Goal: Information Seeking & Learning: Find specific fact

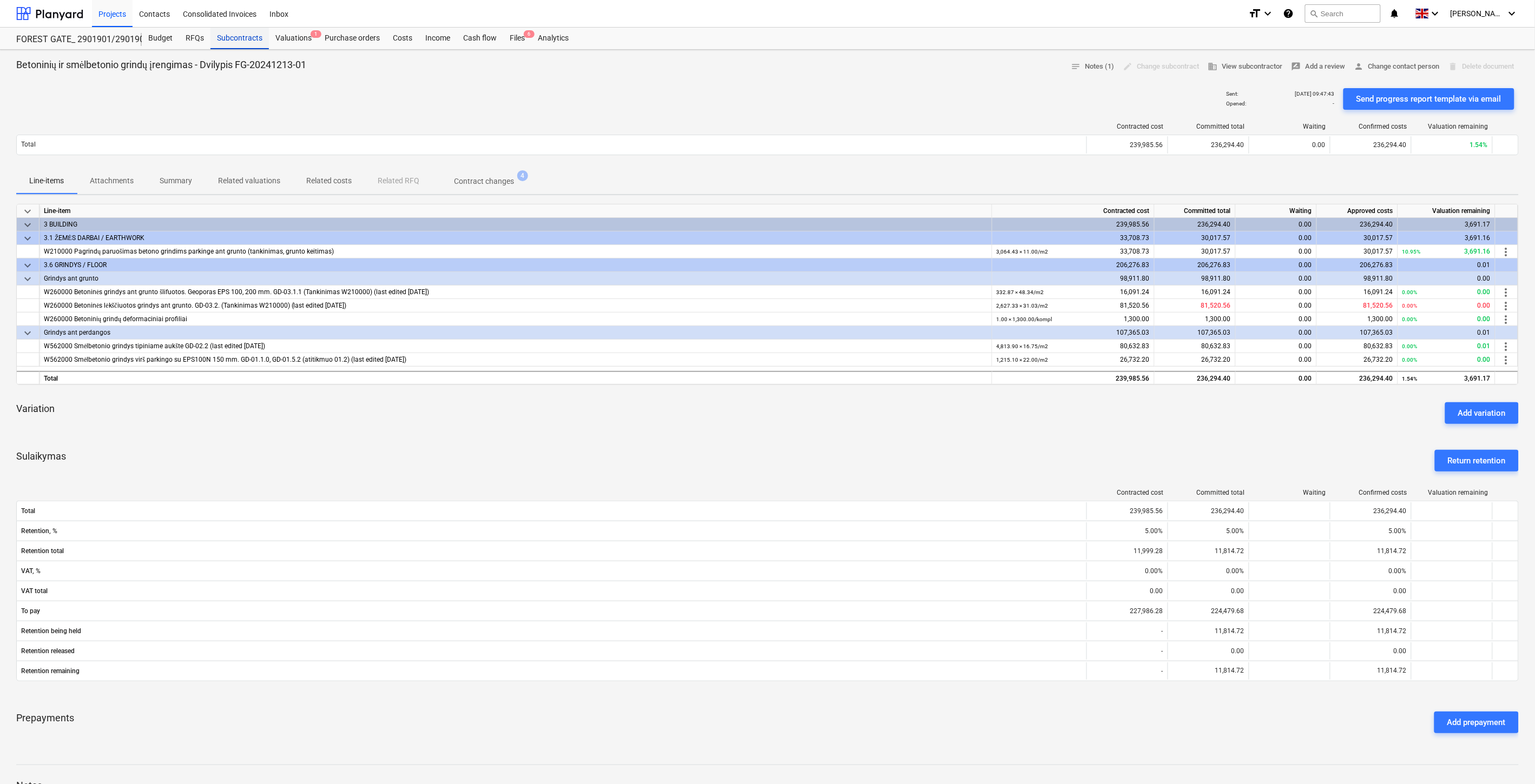
click at [234, 38] on div "Subcontracts" at bounding box center [239, 39] width 58 height 22
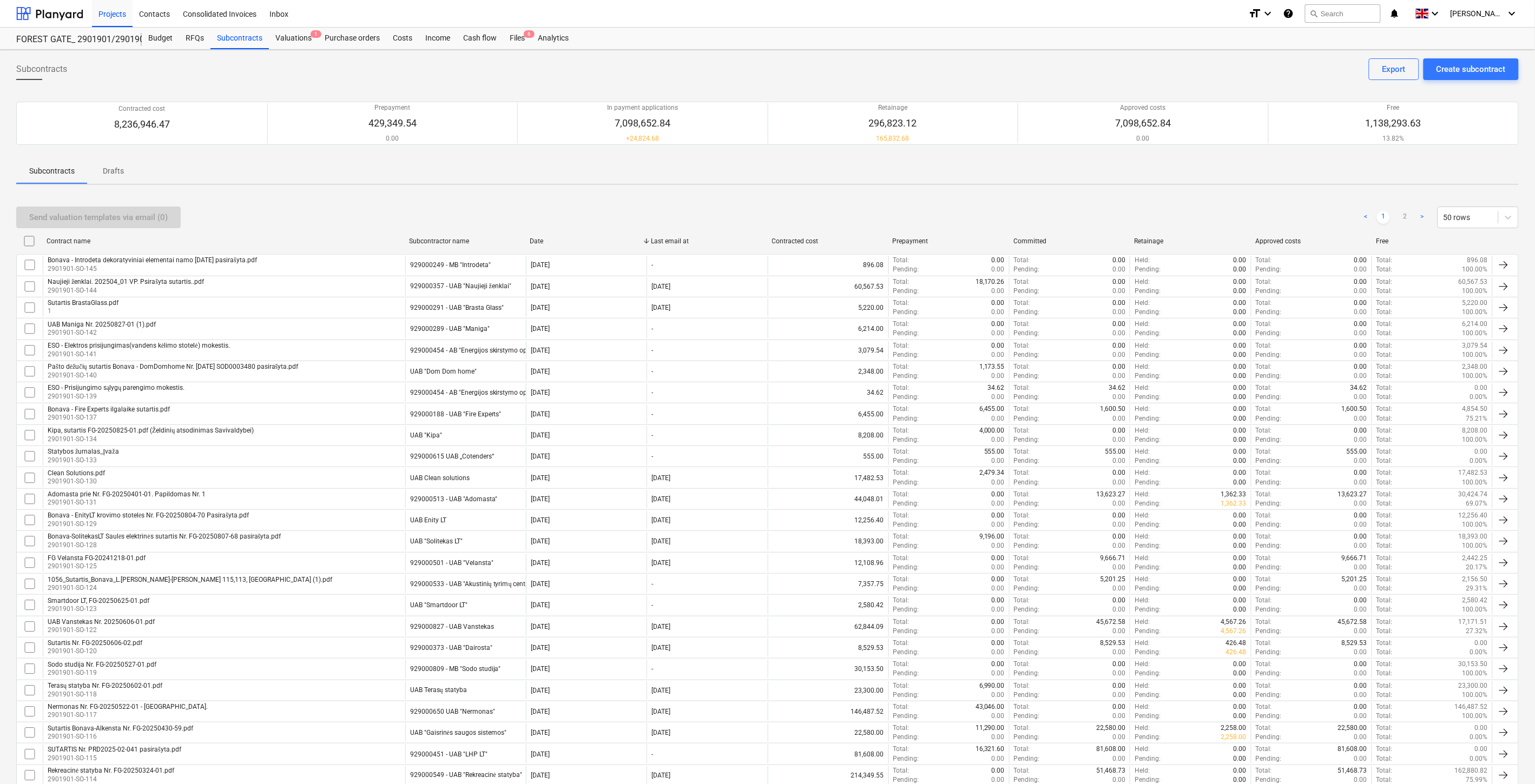
scroll to position [401, 0]
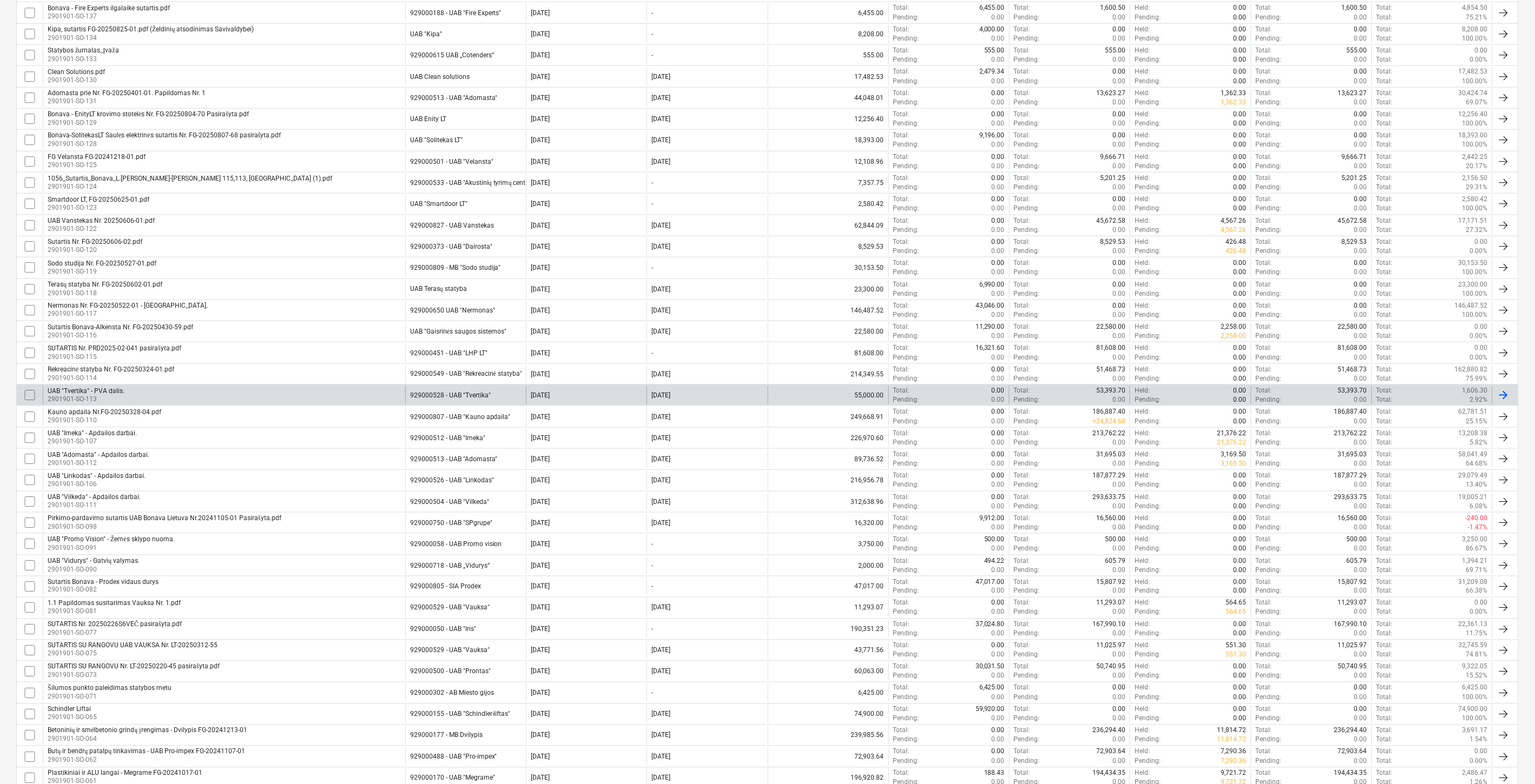
click at [231, 394] on div "UAB "Tvertika" - PVA dalis. 2901901-SO-113" at bounding box center [224, 396] width 363 height 19
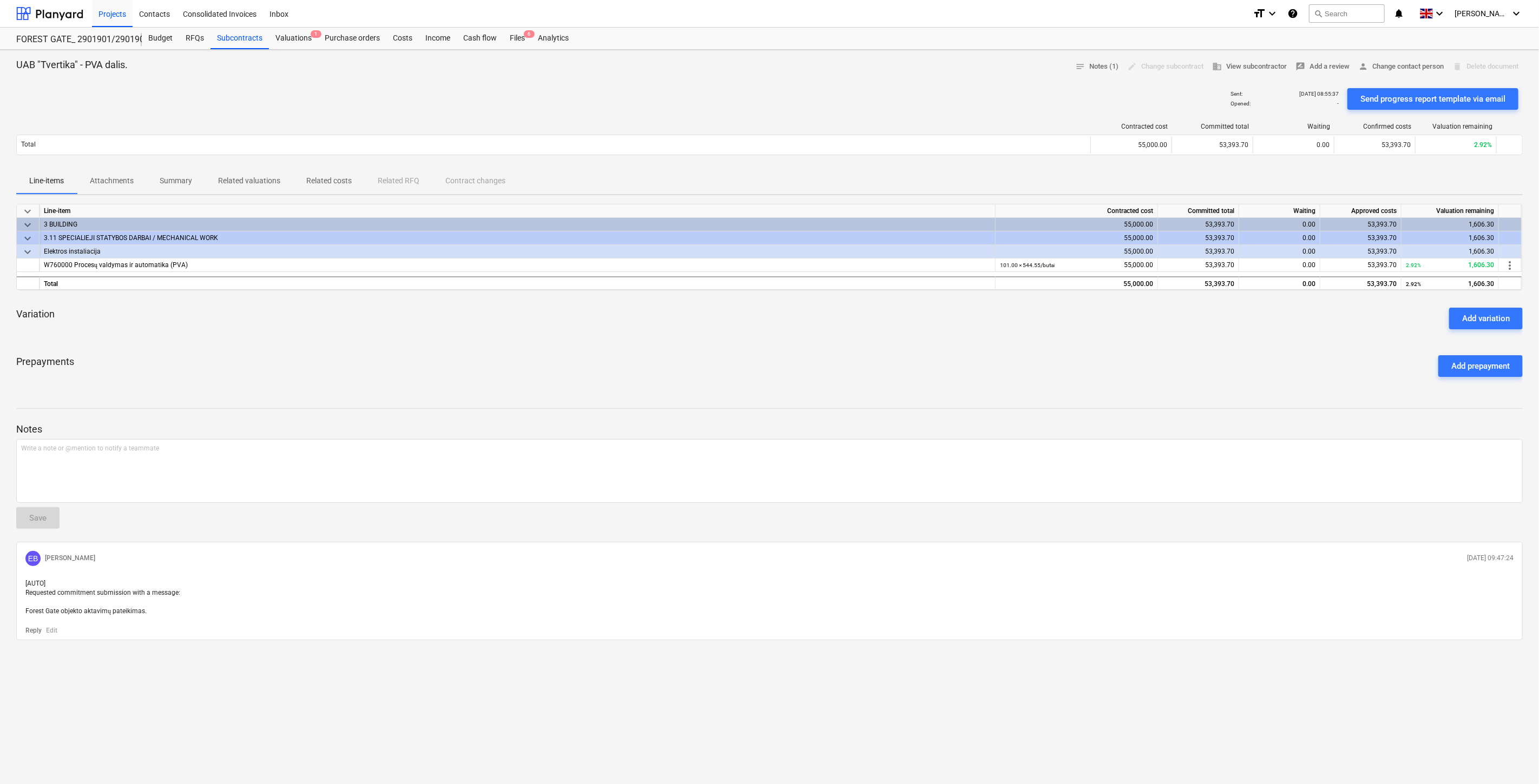
click at [244, 325] on div "Variation Add variation" at bounding box center [770, 318] width 1506 height 39
drag, startPoint x: 164, startPoint y: 39, endPoint x: 169, endPoint y: 42, distance: 5.8
click at [164, 39] on div "Budget" at bounding box center [161, 39] width 37 height 22
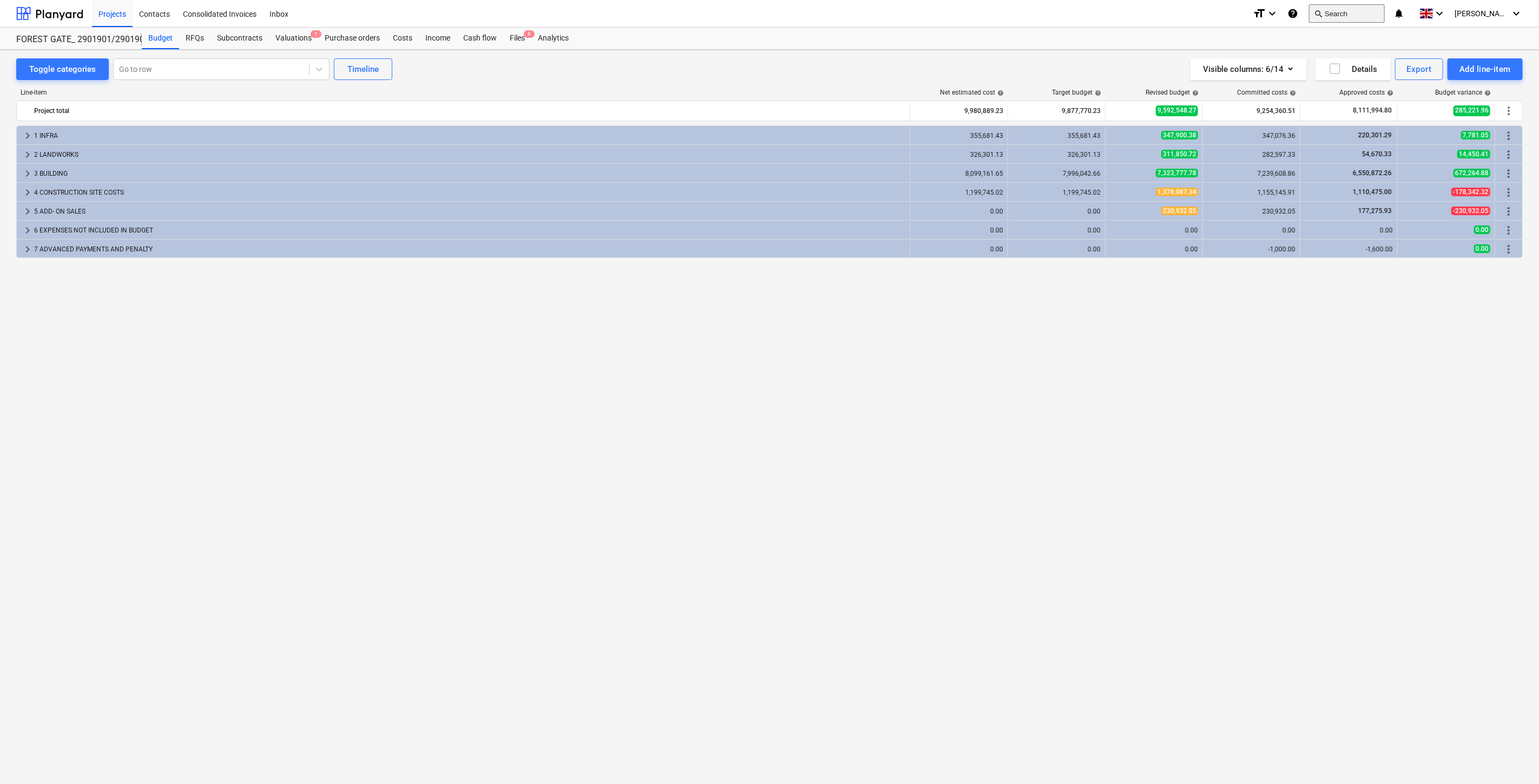
click at [1357, 17] on button "search Search" at bounding box center [1347, 14] width 76 height 19
click at [241, 68] on div at bounding box center [211, 69] width 185 height 11
type input "priešgais"
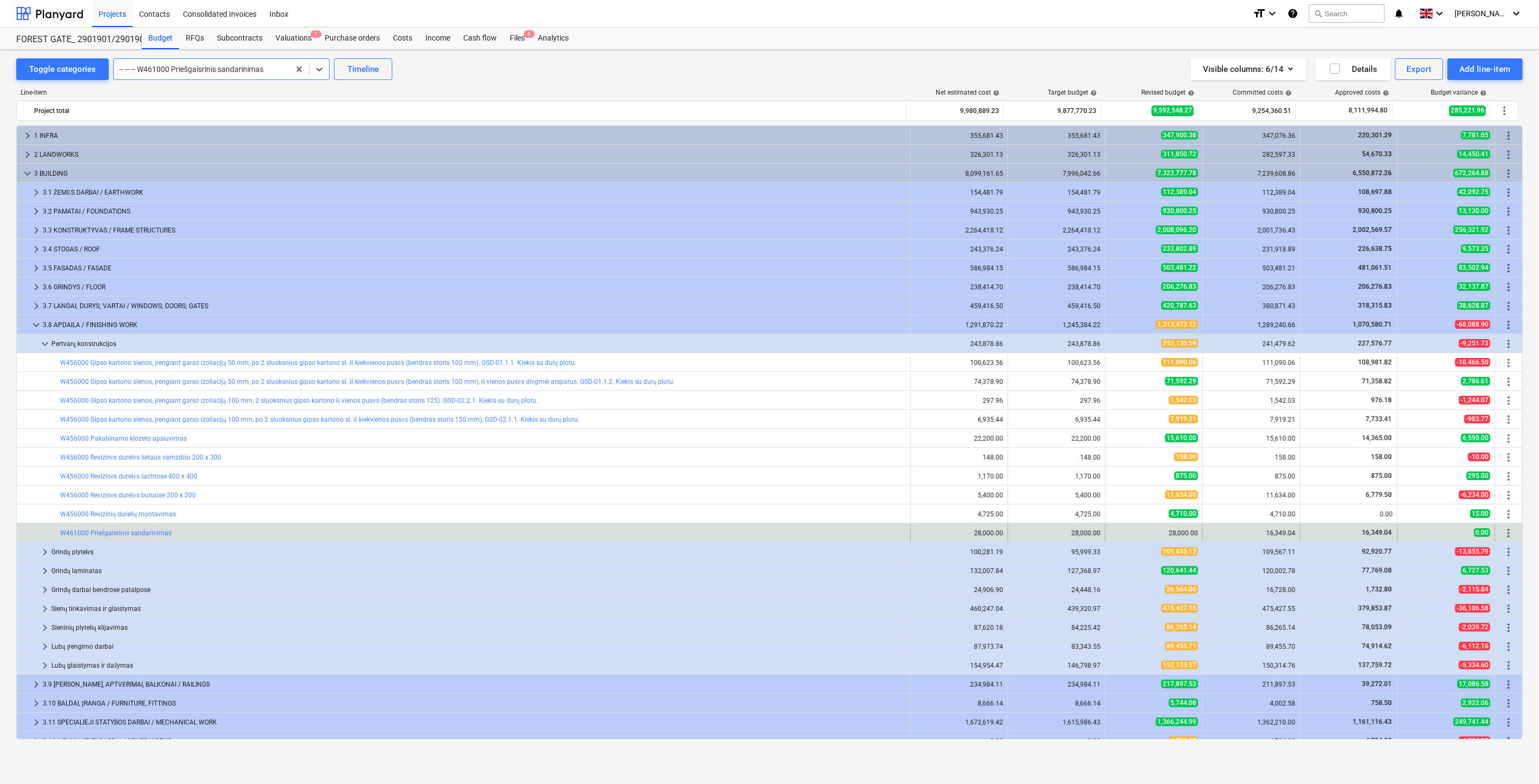
scroll to position [86, 0]
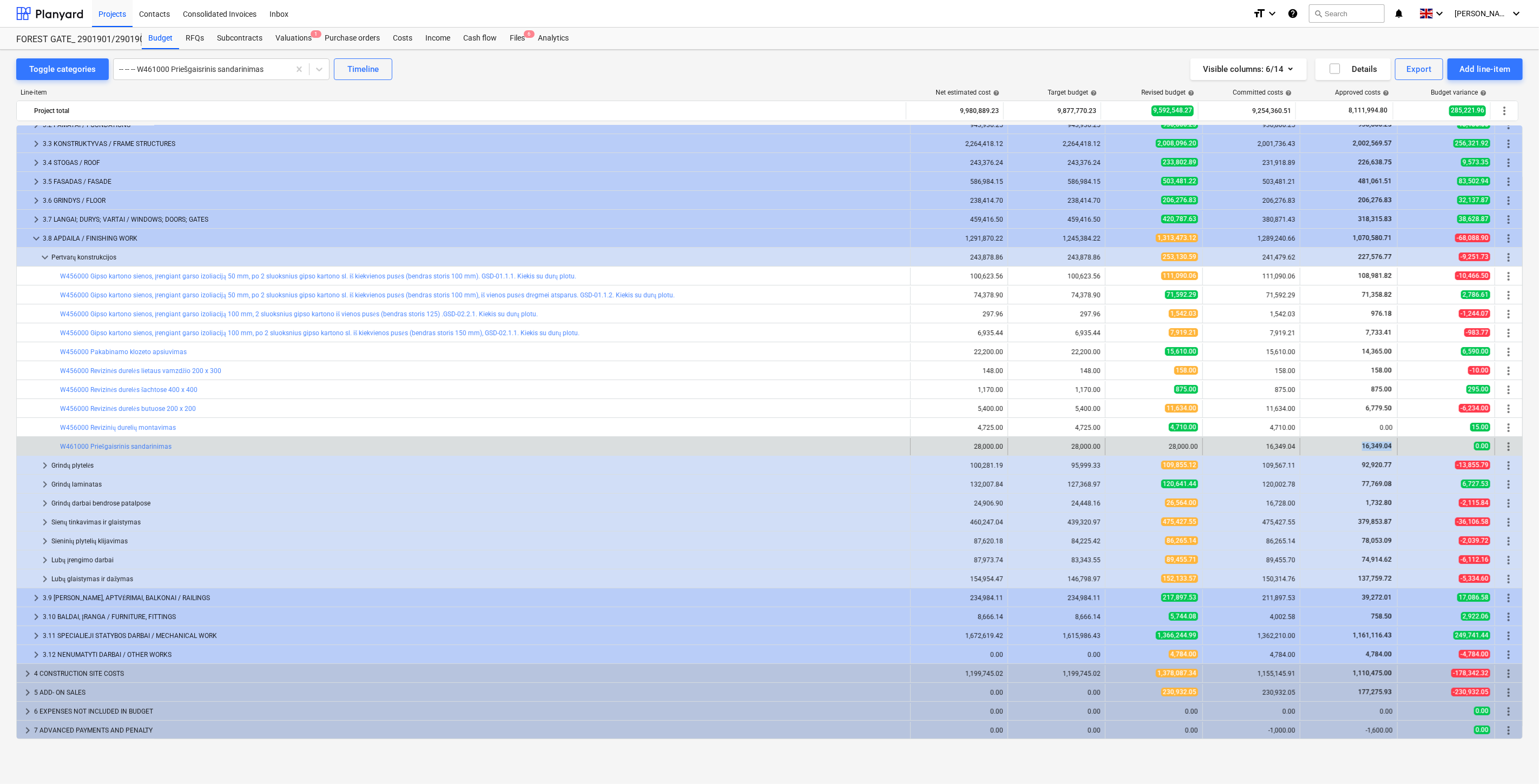
drag, startPoint x: 1389, startPoint y: 446, endPoint x: 1370, endPoint y: 442, distance: 19.4
click at [1363, 446] on div "16,349.04" at bounding box center [1348, 446] width 97 height 17
copy span "6,349.04"
click at [1384, 445] on span "16,349.04" at bounding box center [1377, 446] width 32 height 8
click at [1388, 445] on span "16,349.04" at bounding box center [1377, 446] width 32 height 8
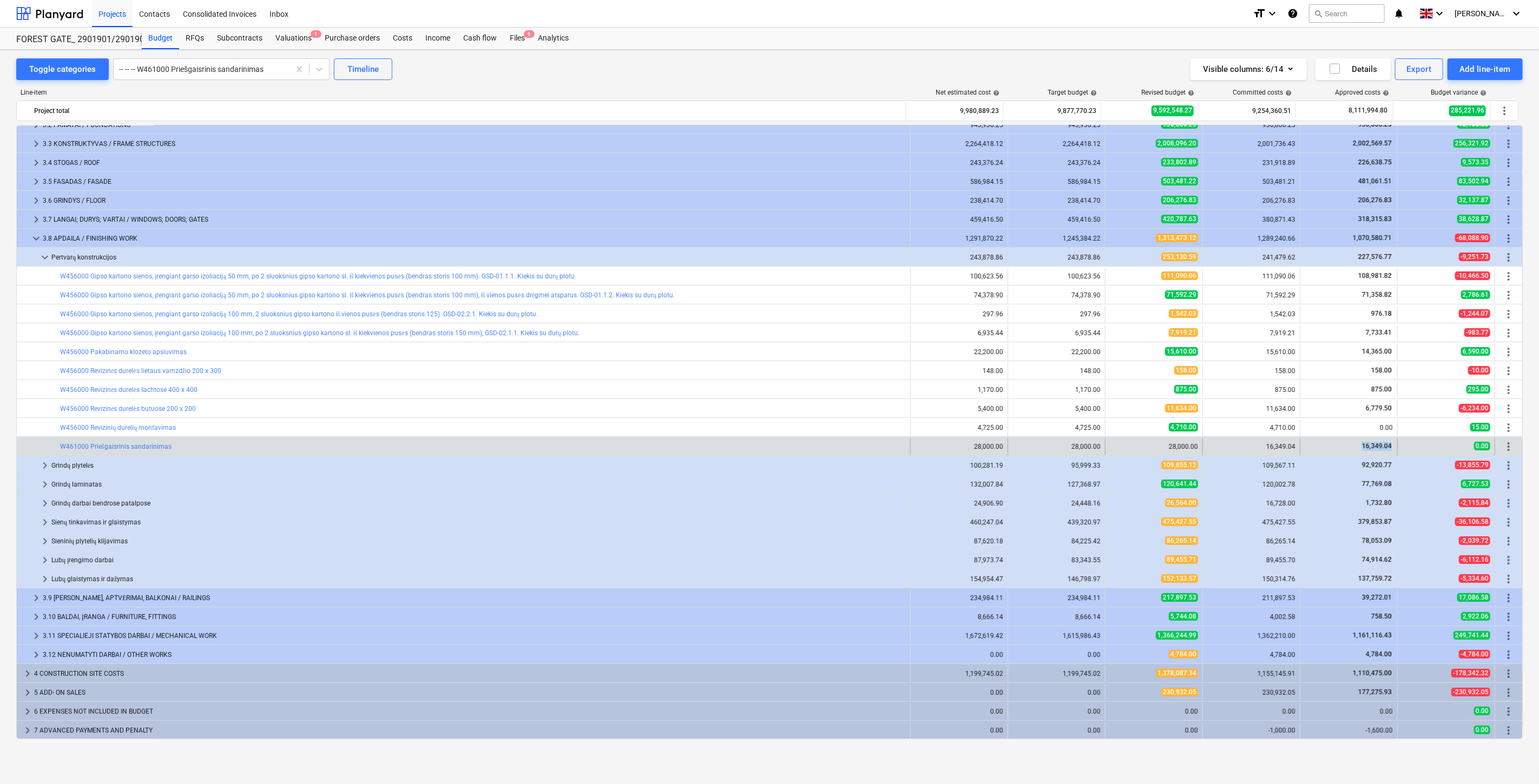
drag, startPoint x: 1387, startPoint y: 445, endPoint x: 1356, endPoint y: 445, distance: 31.0
click at [1356, 445] on div "16,349.04" at bounding box center [1349, 446] width 89 height 9
copy span "16,349.04"
click at [226, 35] on div "Subcontracts" at bounding box center [239, 39] width 58 height 22
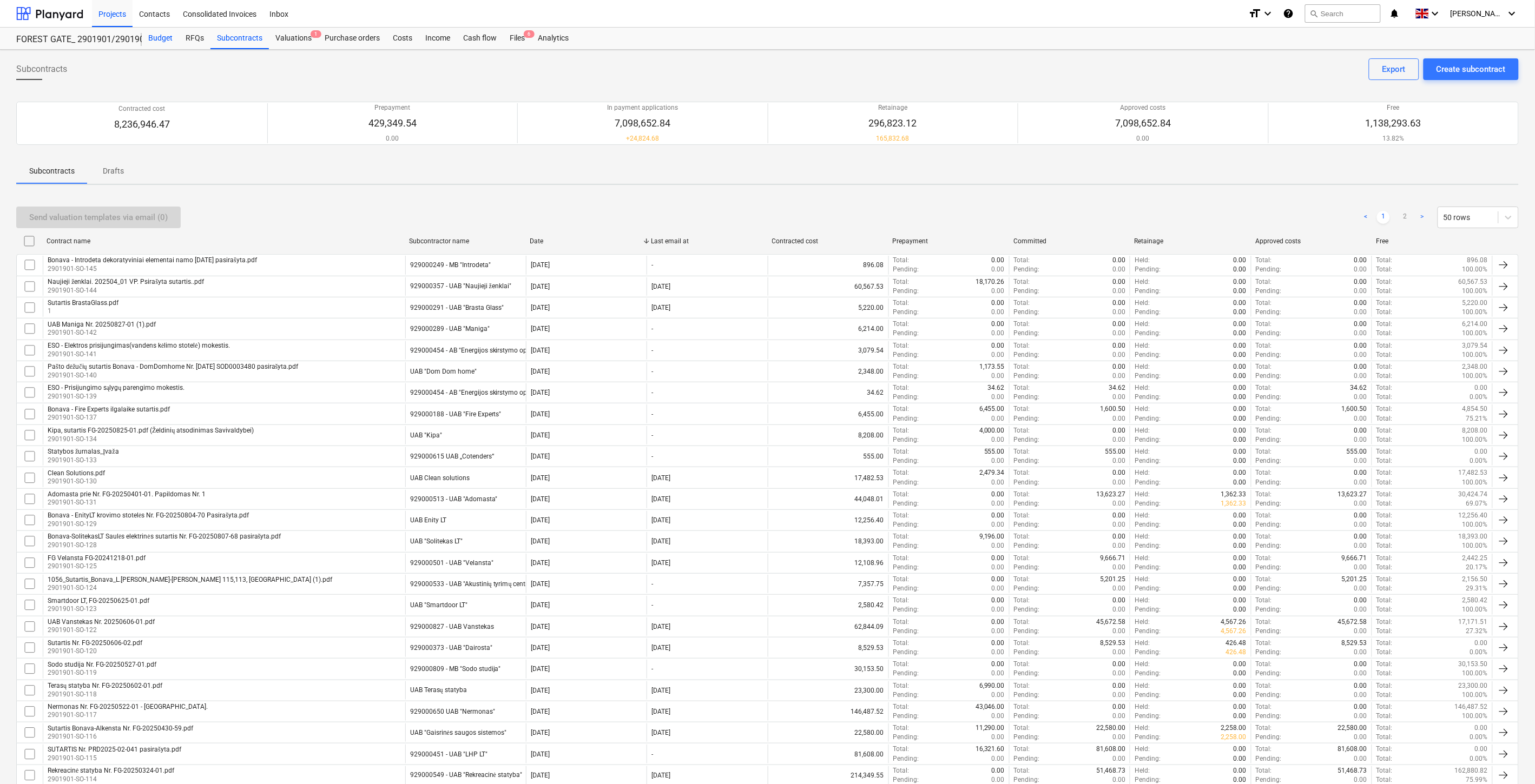
click at [161, 44] on div "Budget" at bounding box center [161, 39] width 37 height 22
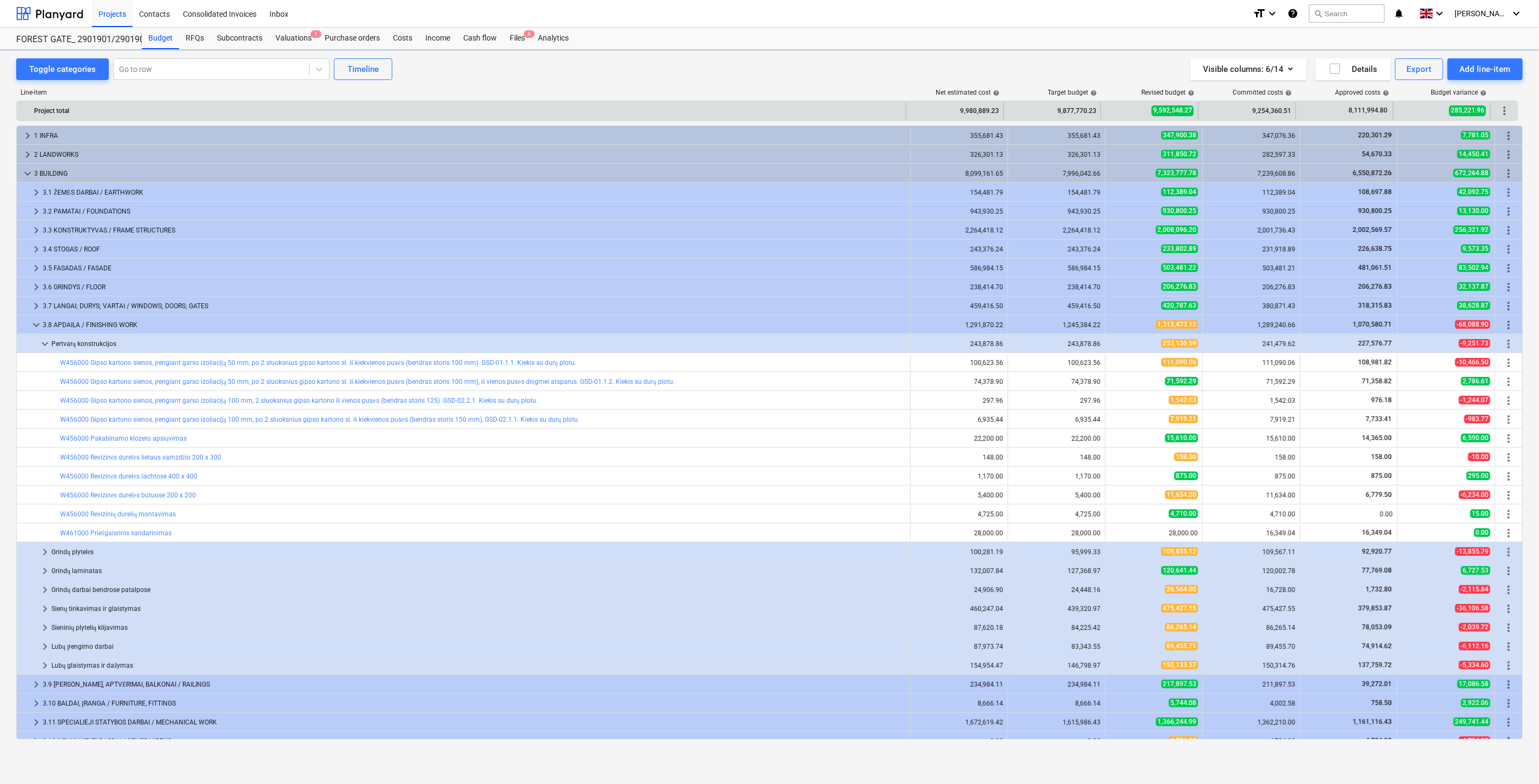
scroll to position [86, 0]
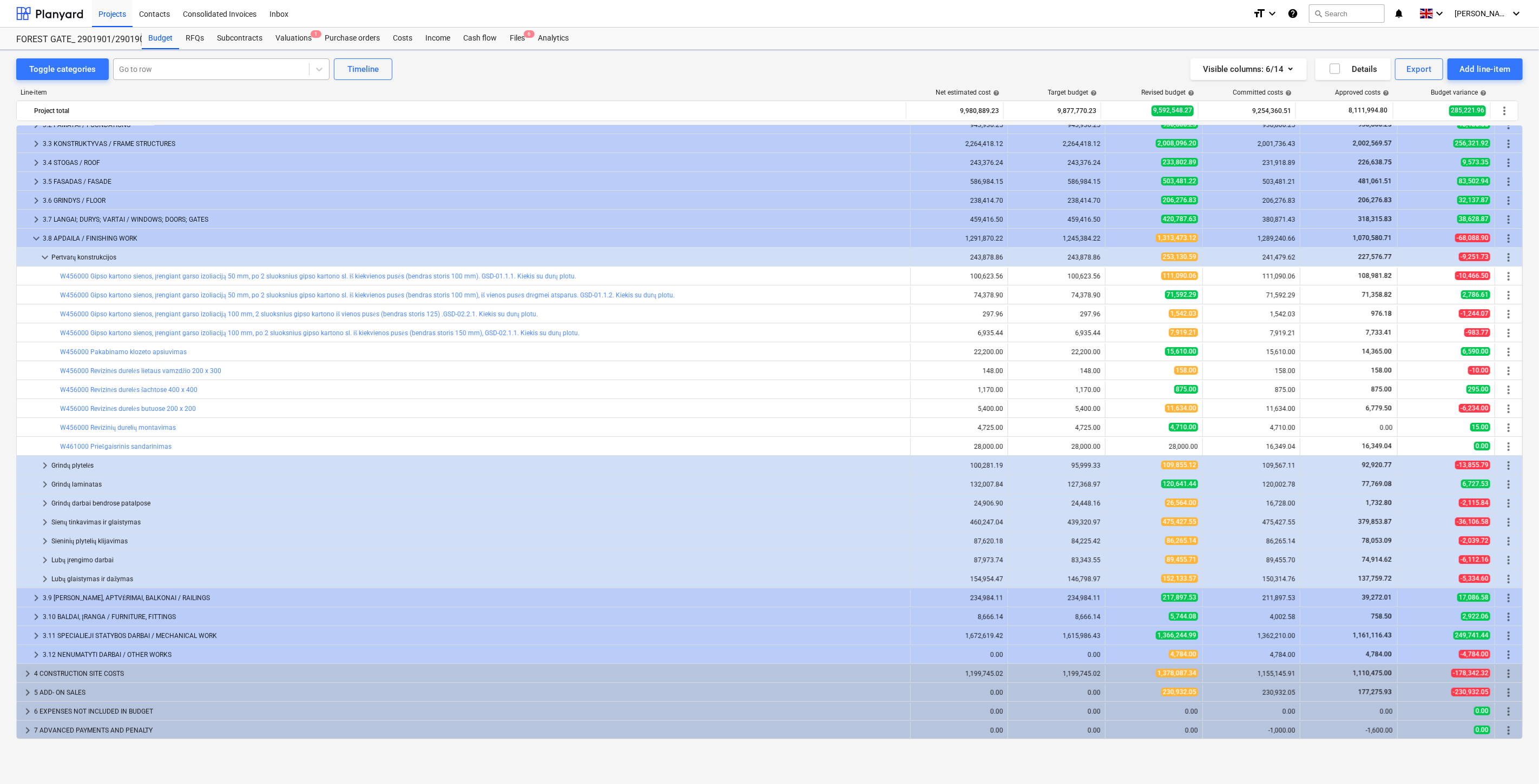
click at [224, 68] on div at bounding box center [211, 69] width 185 height 11
type input "priešgaisriniai"
click at [278, 784] on div "-- -- -- -- W441000 Priešgaisriniai vartai su durimis EI(2)30-C3 4500x2100 (DG-…" at bounding box center [770, 800] width 1539 height 17
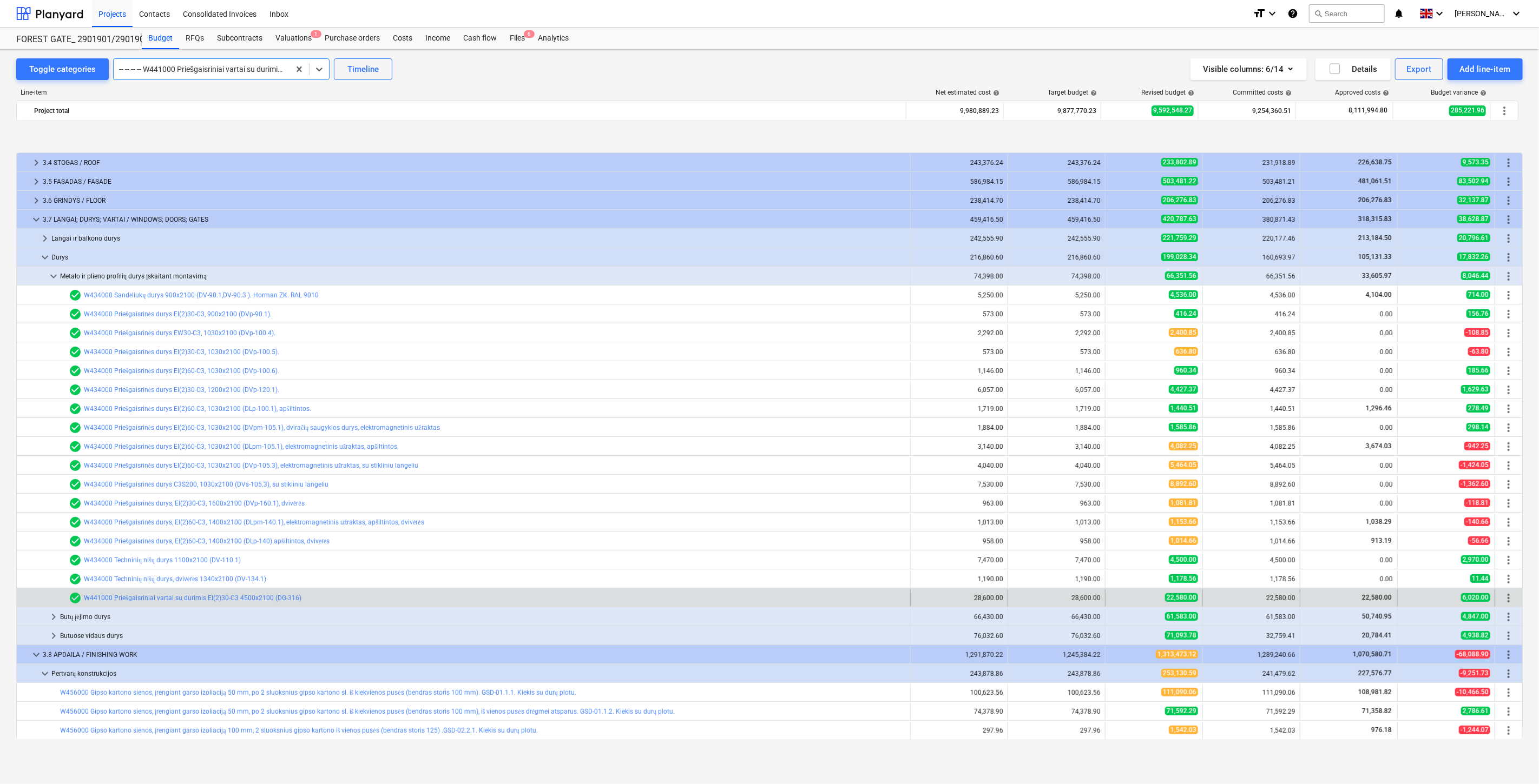
scroll to position [503, 0]
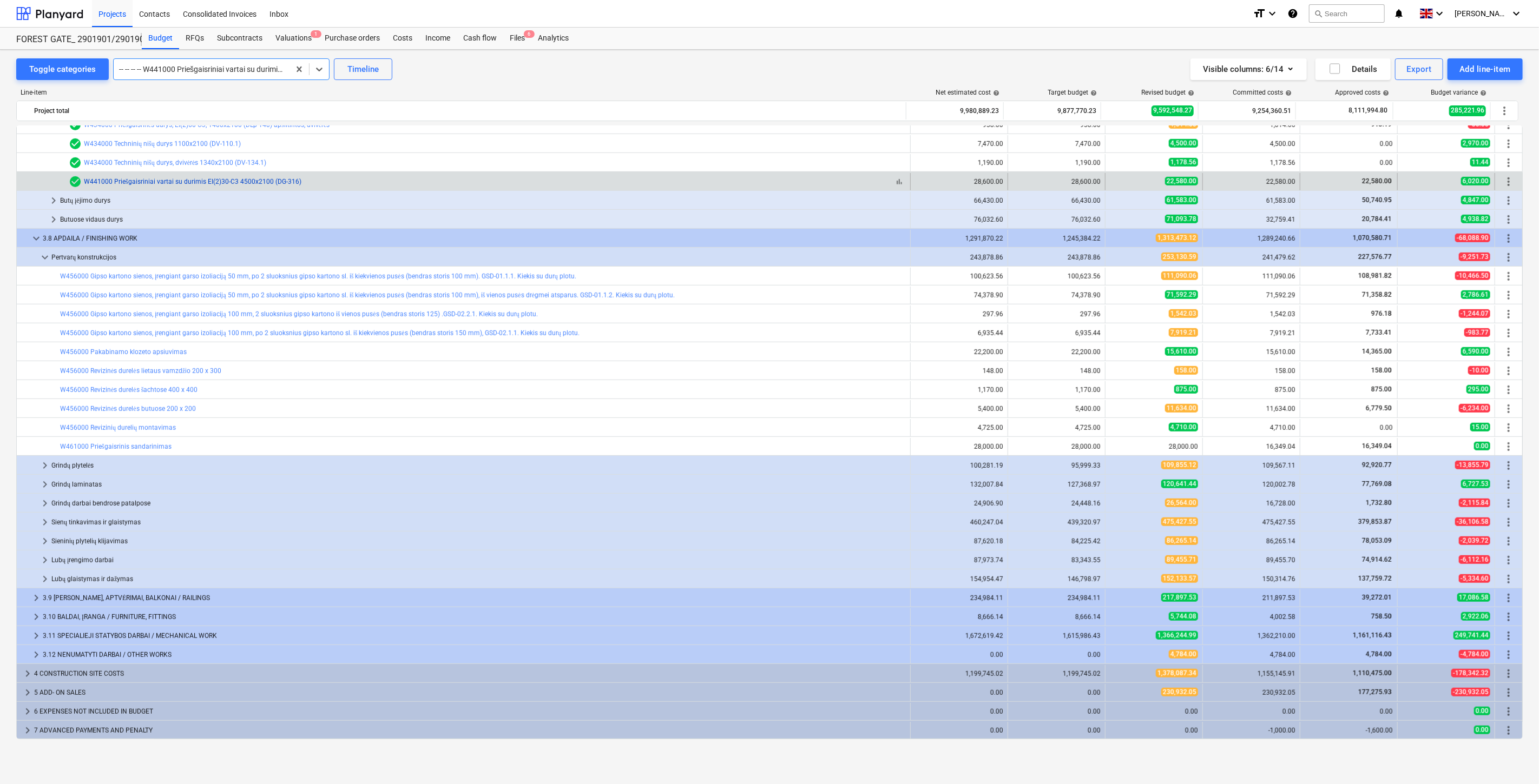
click at [224, 182] on link "W441000 Priešgaisriniai vartai su durimis EI(2)30-C3 4500x2100 (DG-316)" at bounding box center [193, 182] width 217 height 8
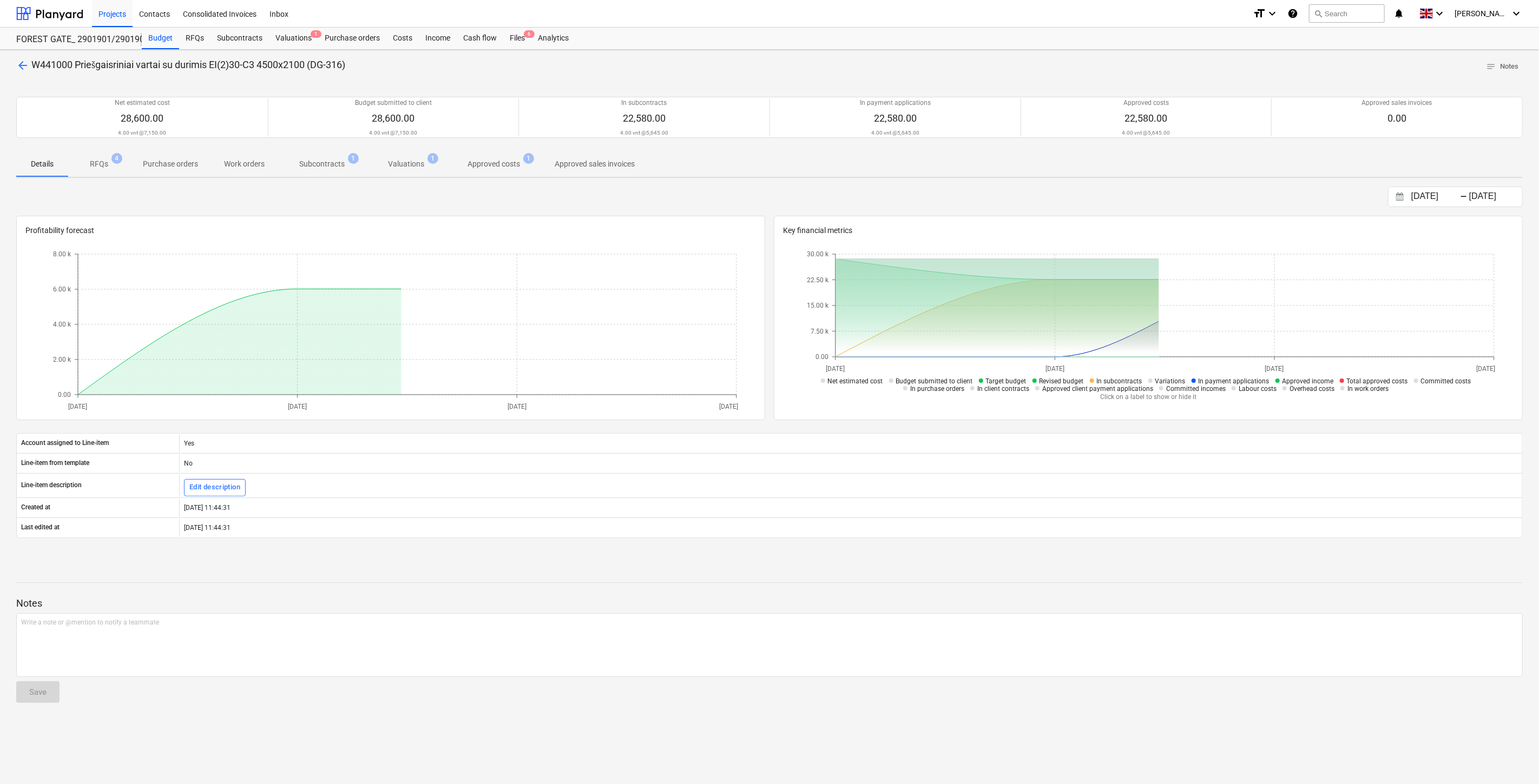
click at [330, 165] on p "Subcontracts" at bounding box center [321, 164] width 46 height 12
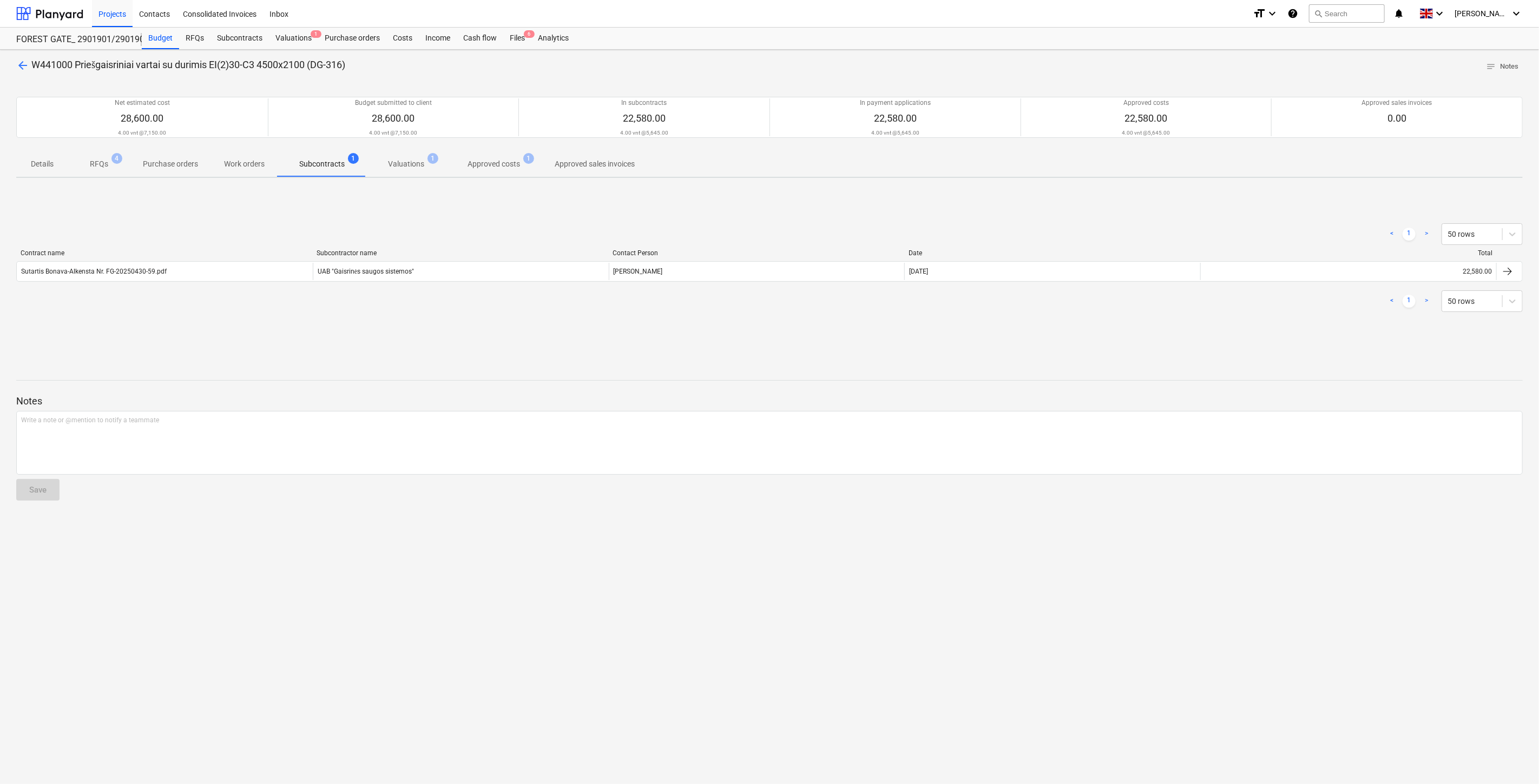
drag, startPoint x: 651, startPoint y: 544, endPoint x: 659, endPoint y: 539, distance: 9.4
click at [651, 544] on div "arrow_back W441000 Priešgaisriniai vartai su durimis EI(2)30-C3 4500x2100 (DG-3…" at bounding box center [770, 417] width 1539 height 734
click at [659, 539] on div "arrow_back W441000 Priešgaisriniai vartai su durimis EI(2)30-C3 4500x2100 (DG-3…" at bounding box center [770, 417] width 1539 height 734
